Goal: Task Accomplishment & Management: Use online tool/utility

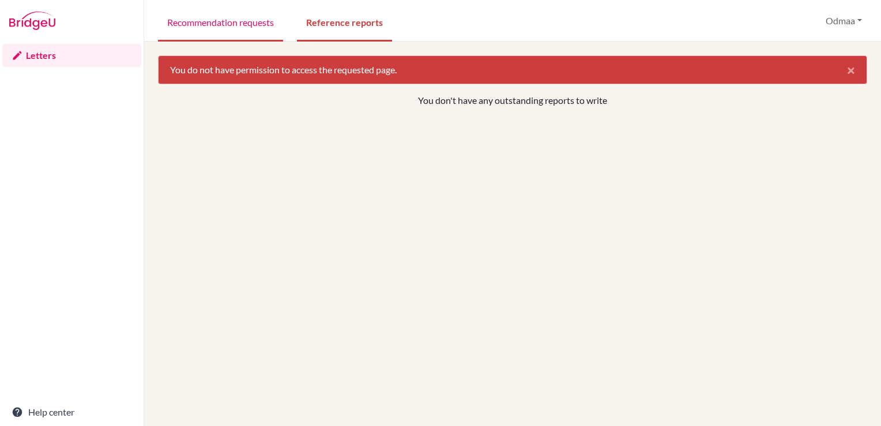
click at [235, 26] on link "Recommendation requests" at bounding box center [220, 22] width 125 height 40
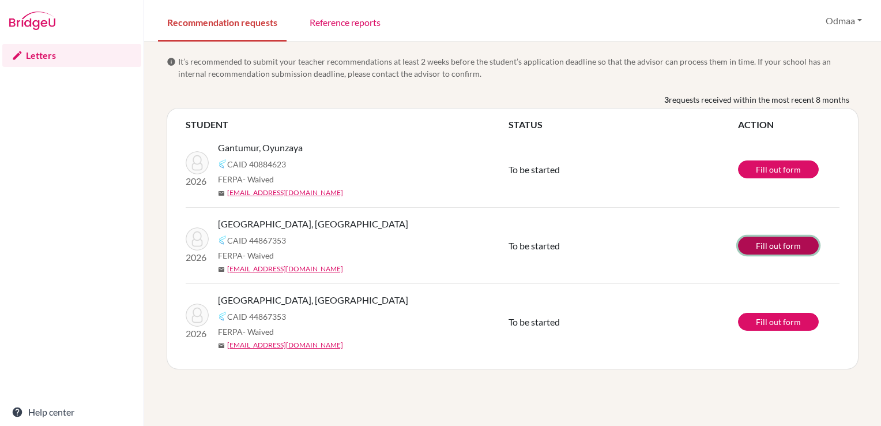
click at [775, 251] on link "Fill out form" at bounding box center [778, 245] width 81 height 18
click at [73, 57] on link "Letters" at bounding box center [71, 55] width 139 height 23
